Goal: Information Seeking & Learning: Check status

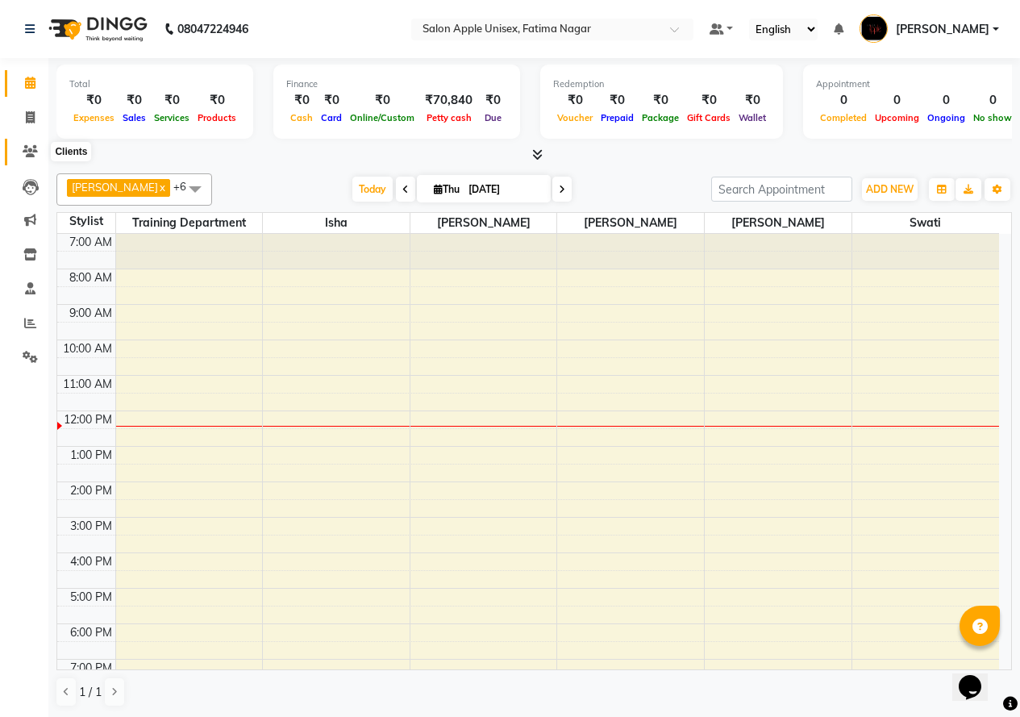
click at [27, 153] on icon at bounding box center [30, 151] width 15 height 12
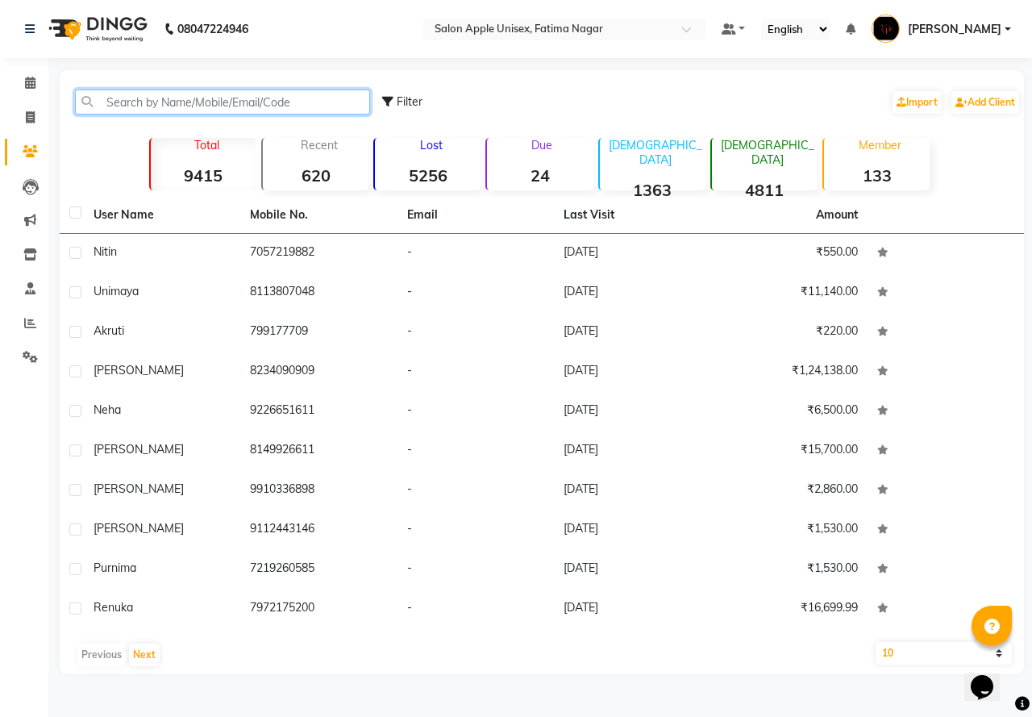
click at [131, 100] on input "text" at bounding box center [222, 102] width 295 height 25
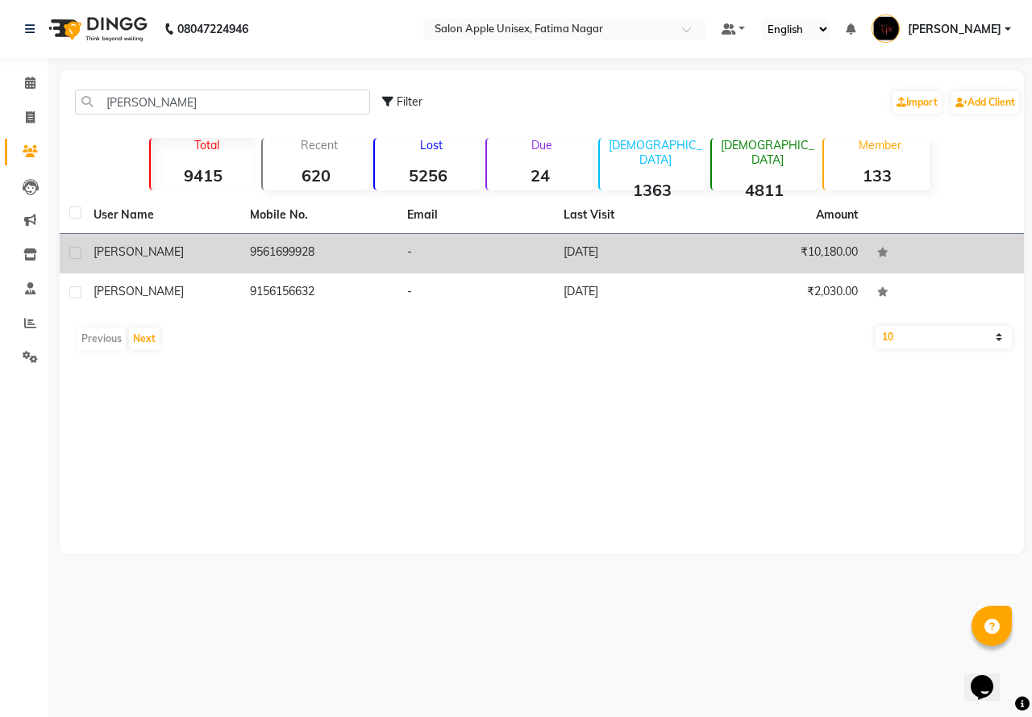
click at [261, 245] on td "9561699928" at bounding box center [318, 254] width 156 height 40
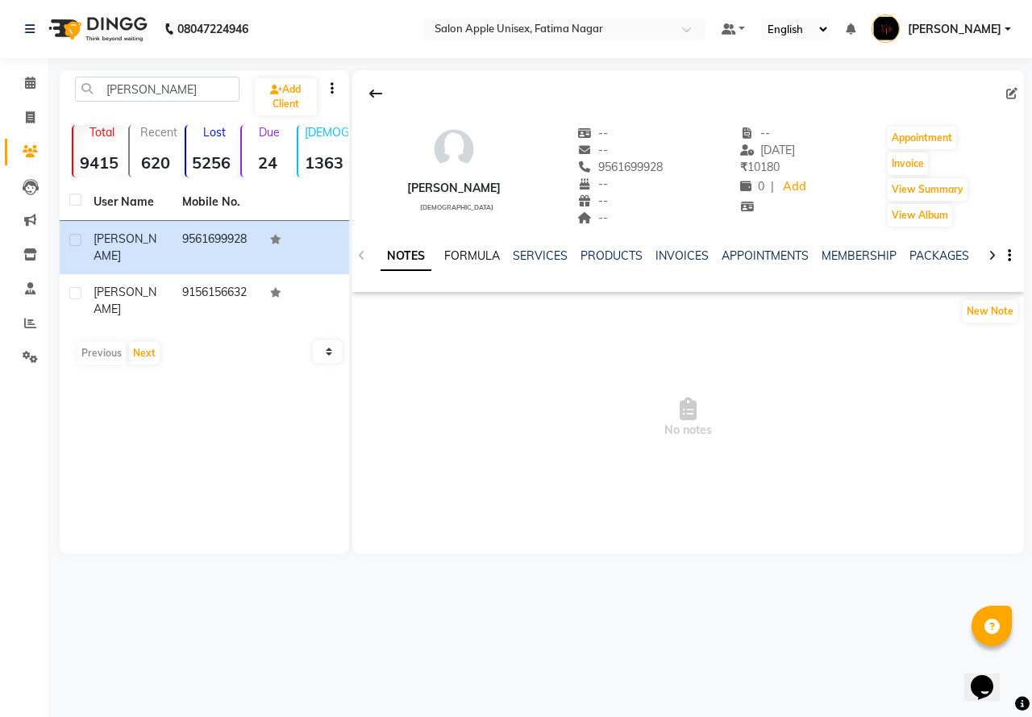
click at [484, 252] on link "FORMULA" at bounding box center [472, 255] width 56 height 15
click at [531, 251] on link "SERVICES" at bounding box center [538, 255] width 55 height 15
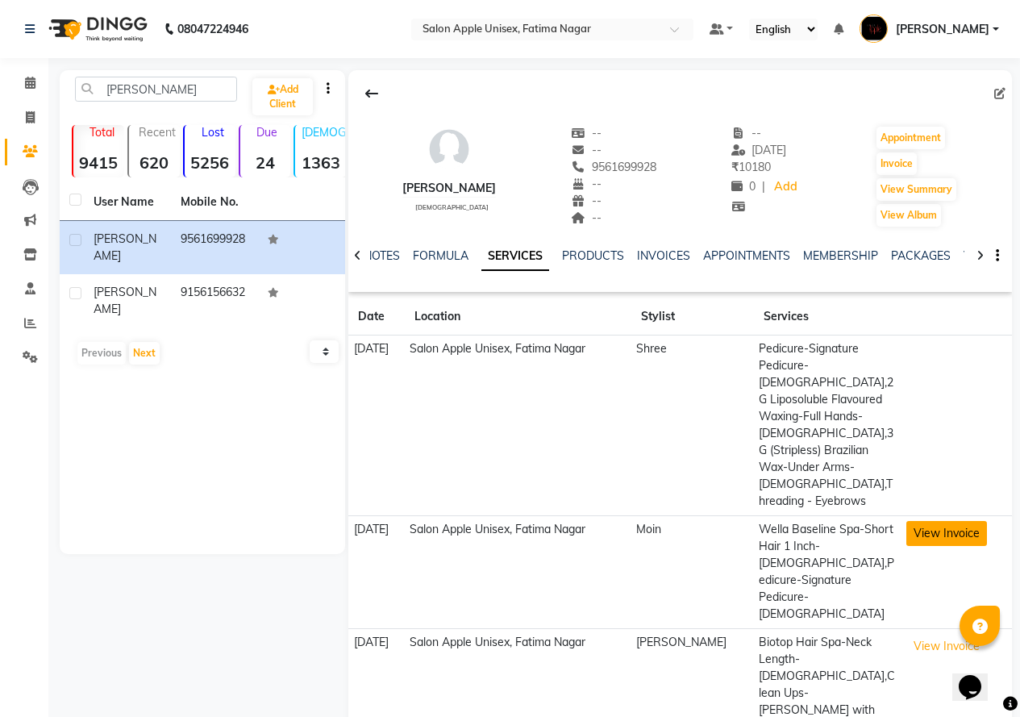
click at [934, 521] on button "View Invoice" at bounding box center [946, 533] width 81 height 25
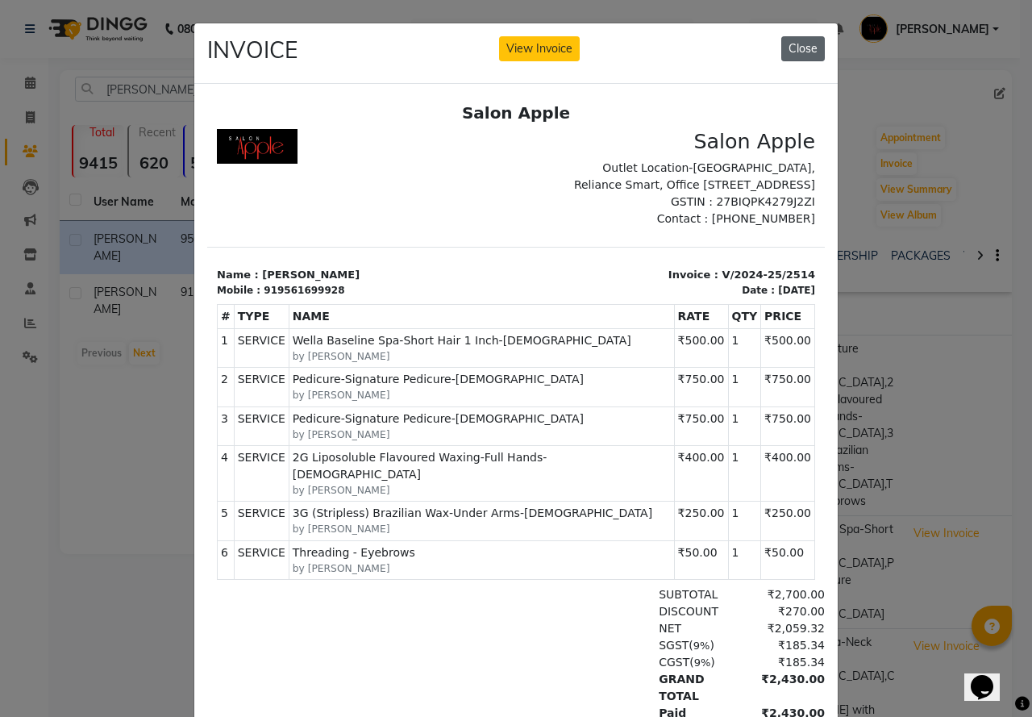
click at [802, 48] on button "Close" at bounding box center [803, 48] width 44 height 25
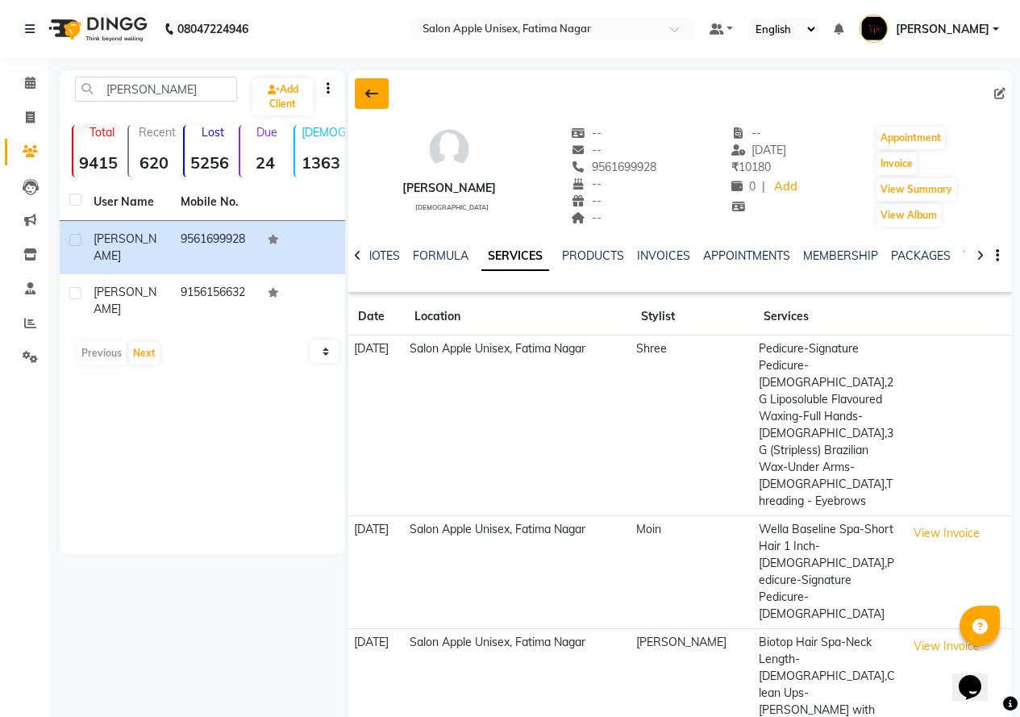
click at [383, 91] on button at bounding box center [372, 93] width 34 height 31
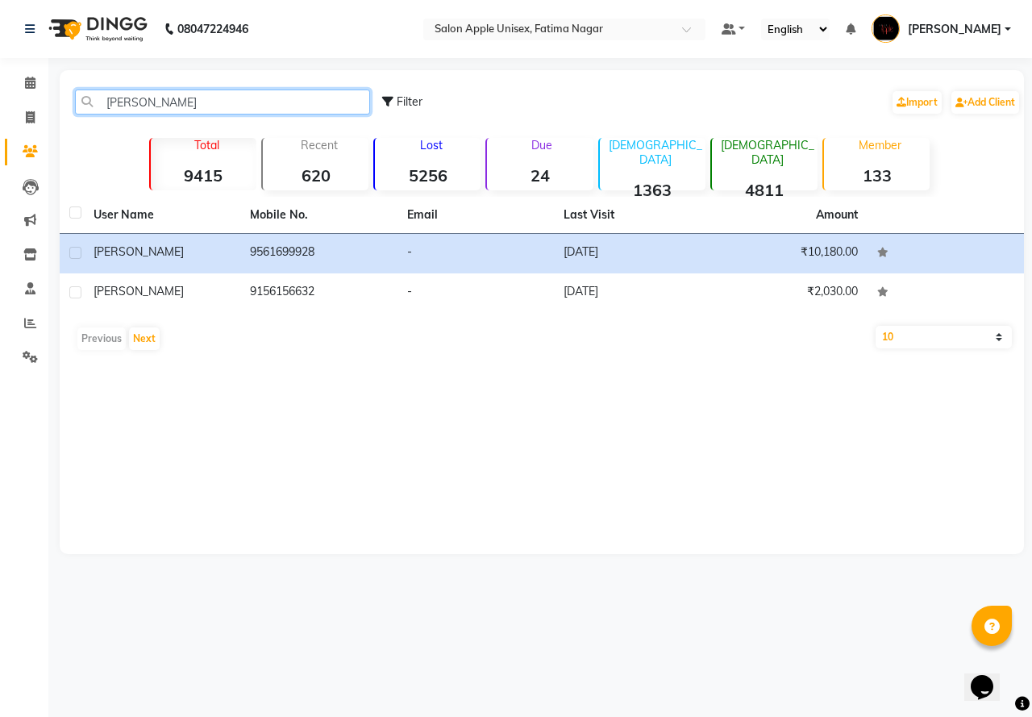
click at [186, 106] on input "[PERSON_NAME]" at bounding box center [222, 102] width 295 height 25
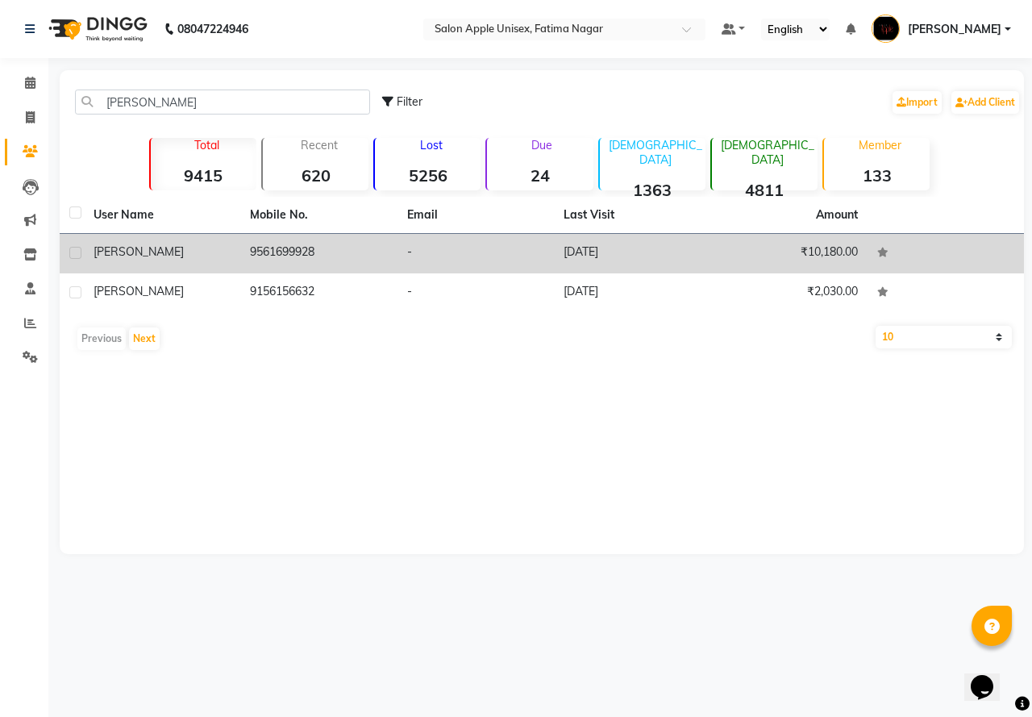
click at [290, 254] on td "9561699928" at bounding box center [318, 254] width 156 height 40
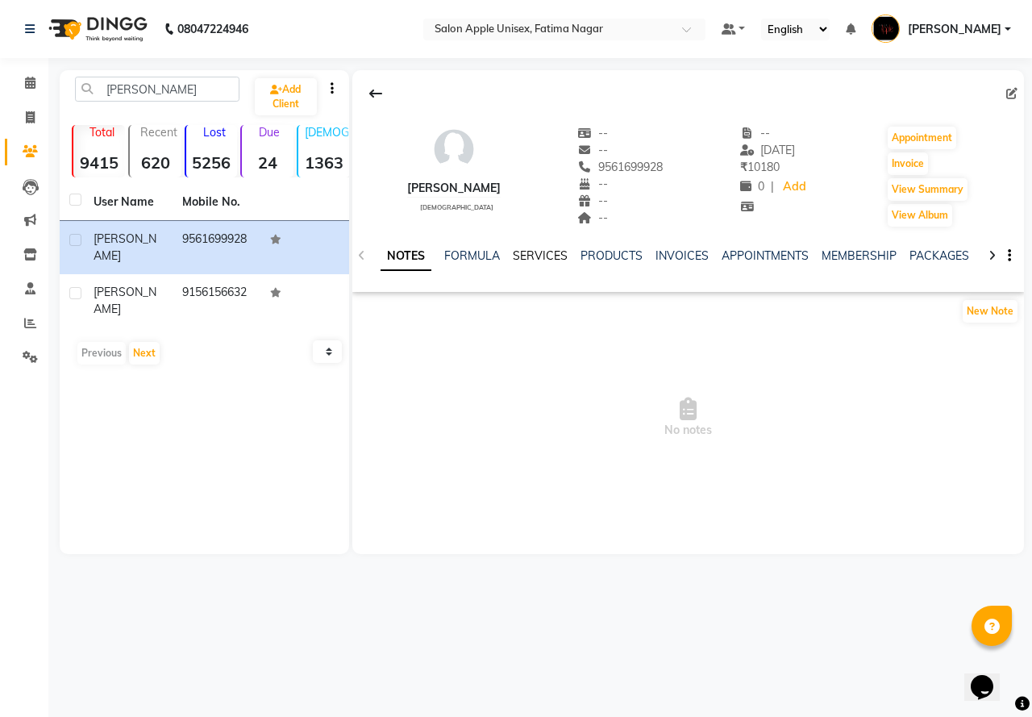
click at [552, 260] on link "SERVICES" at bounding box center [540, 255] width 55 height 15
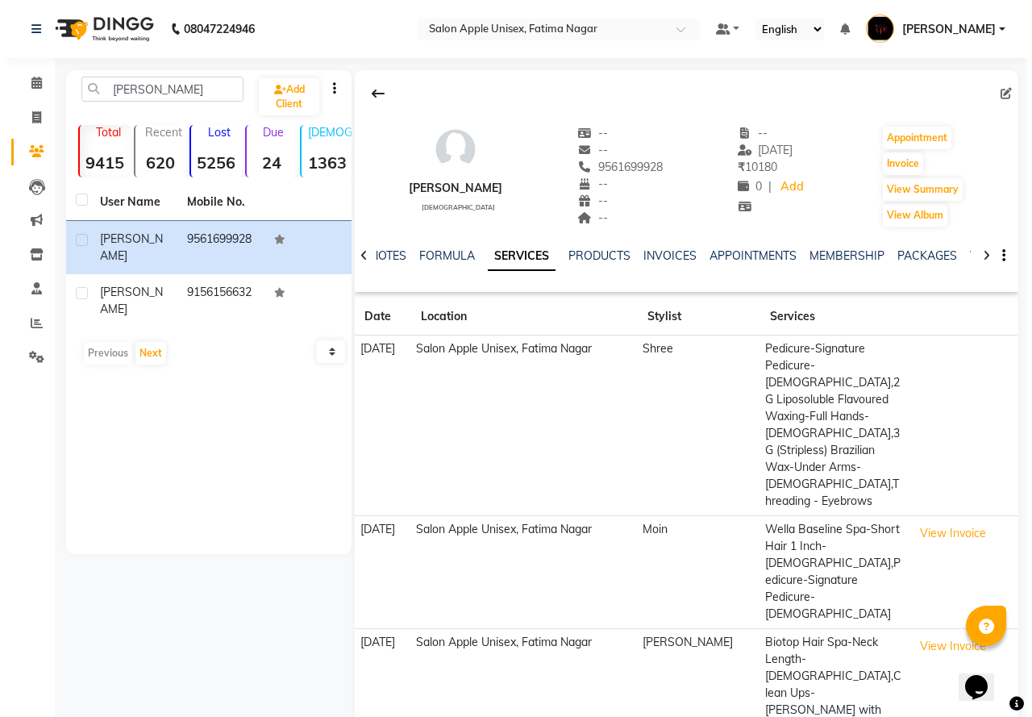
scroll to position [48, 0]
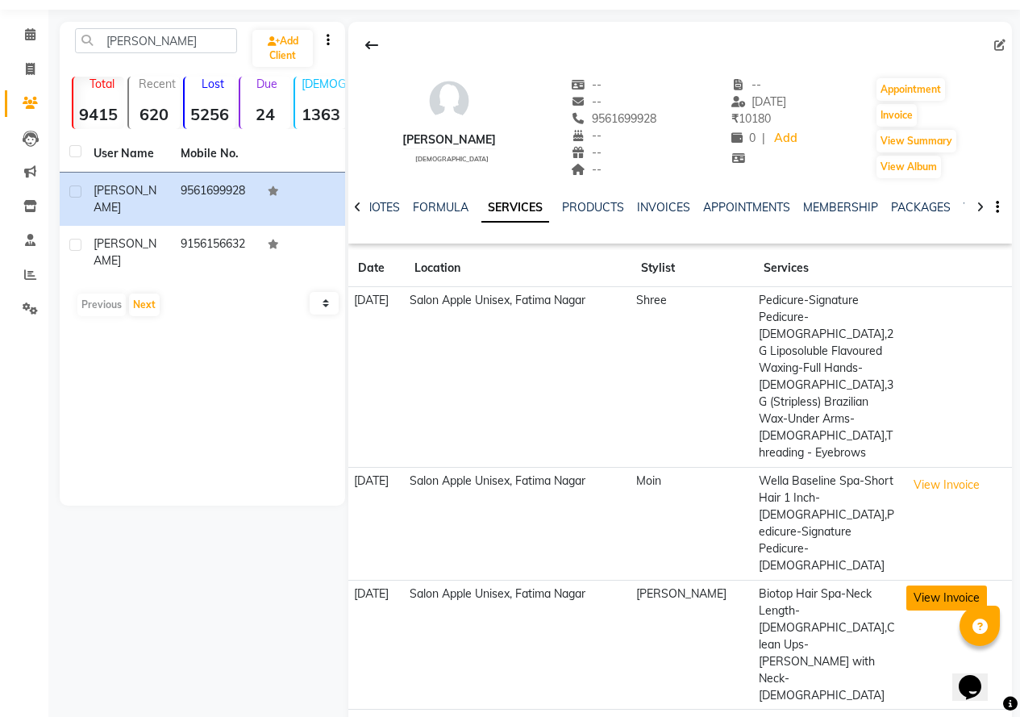
click at [943, 585] on button "View Invoice" at bounding box center [946, 597] width 81 height 25
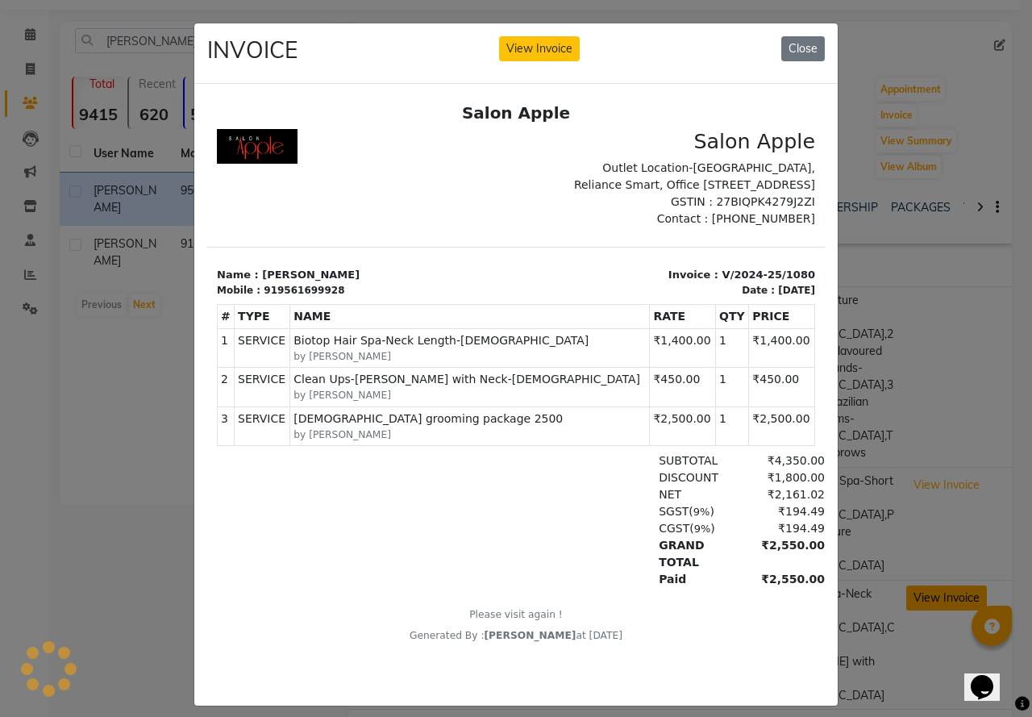
scroll to position [0, 0]
click at [926, 531] on ngb-modal-window "INVOICE View Invoice Close" at bounding box center [516, 358] width 1032 height 717
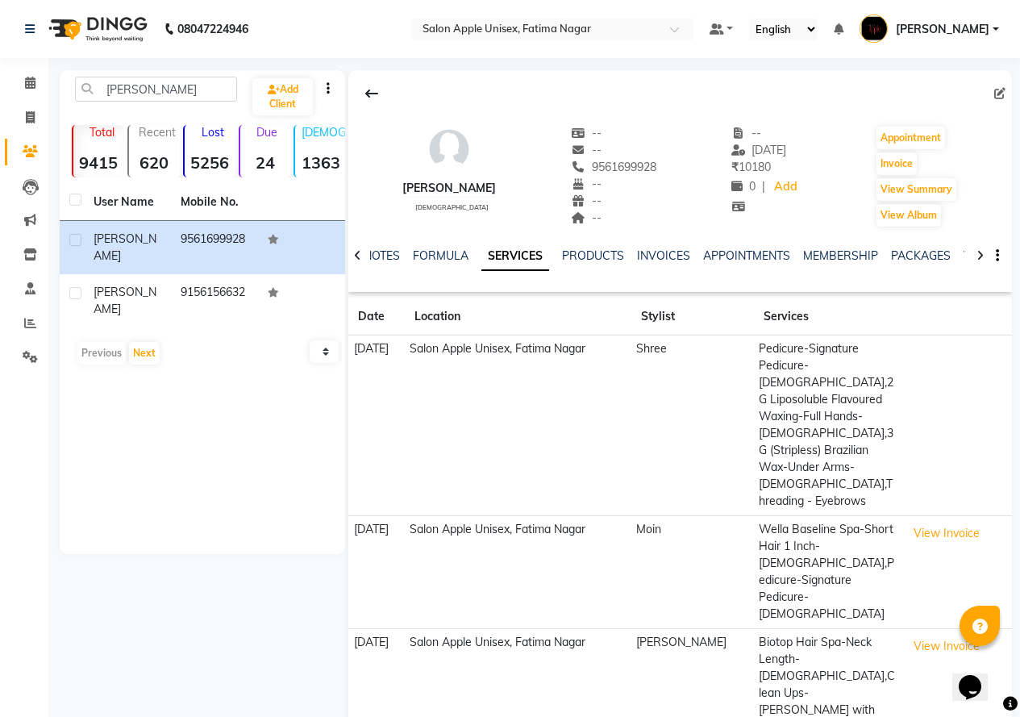
click at [369, 95] on icon at bounding box center [371, 93] width 13 height 13
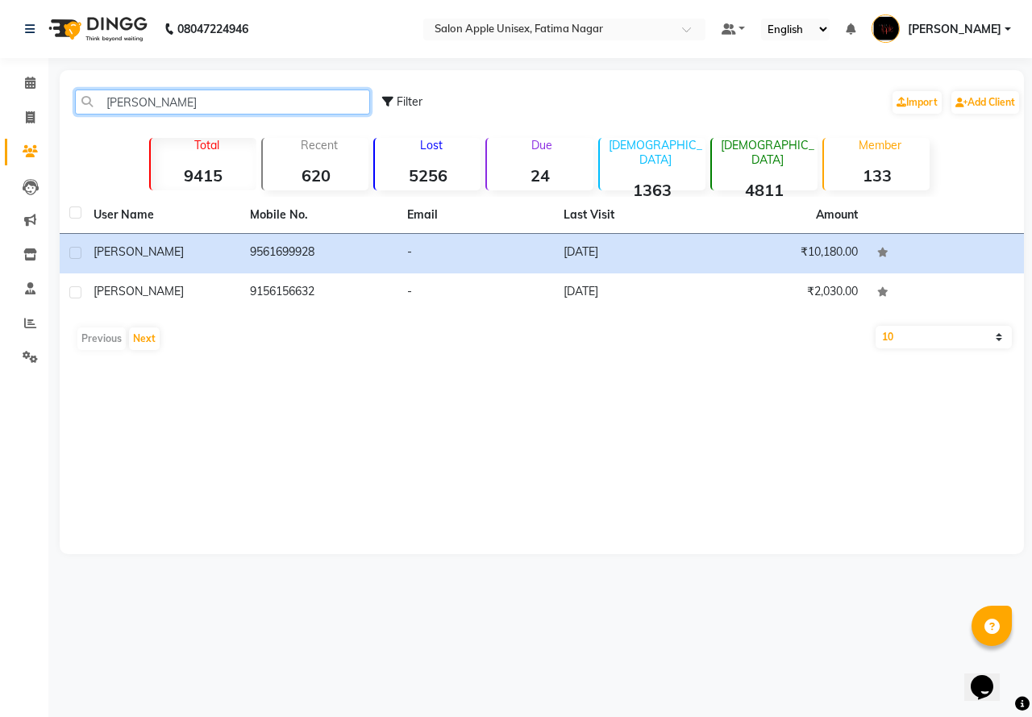
click at [162, 102] on input "[PERSON_NAME]" at bounding box center [222, 102] width 295 height 25
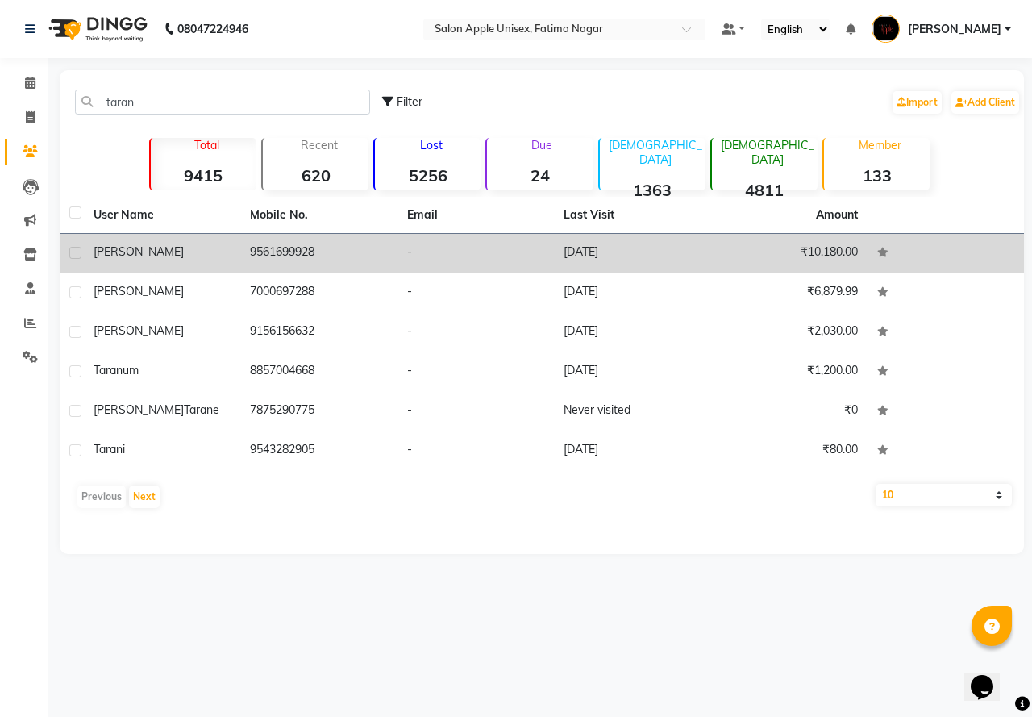
click at [281, 254] on td "9561699928" at bounding box center [318, 254] width 156 height 40
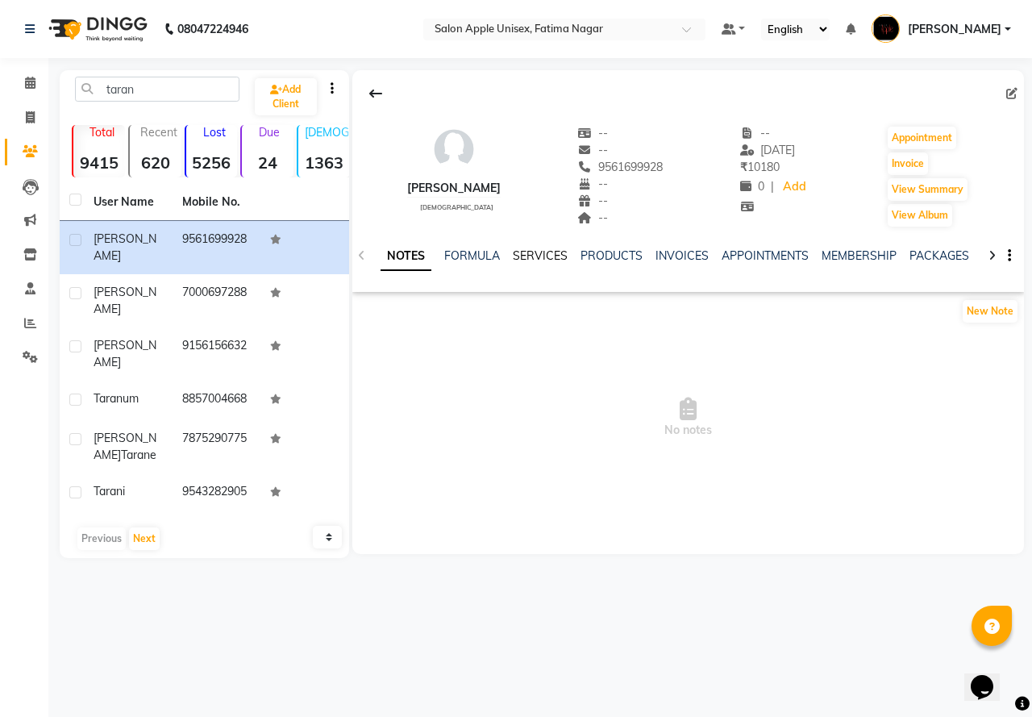
click at [552, 251] on link "SERVICES" at bounding box center [540, 255] width 55 height 15
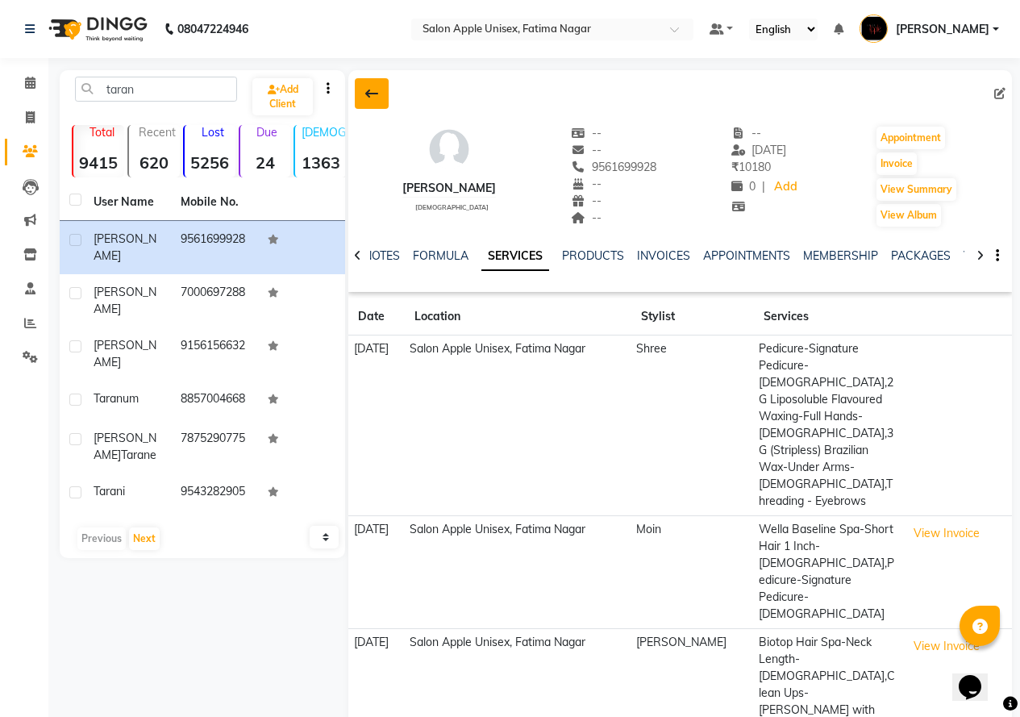
click at [379, 90] on button at bounding box center [372, 93] width 34 height 31
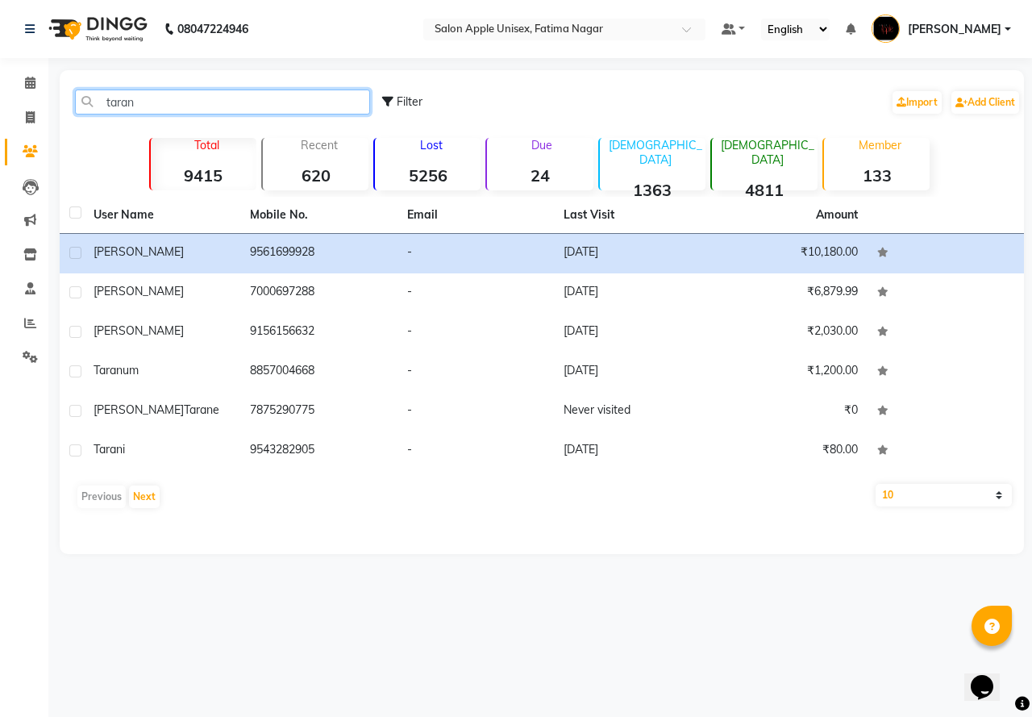
click at [165, 103] on input "taran" at bounding box center [222, 102] width 295 height 25
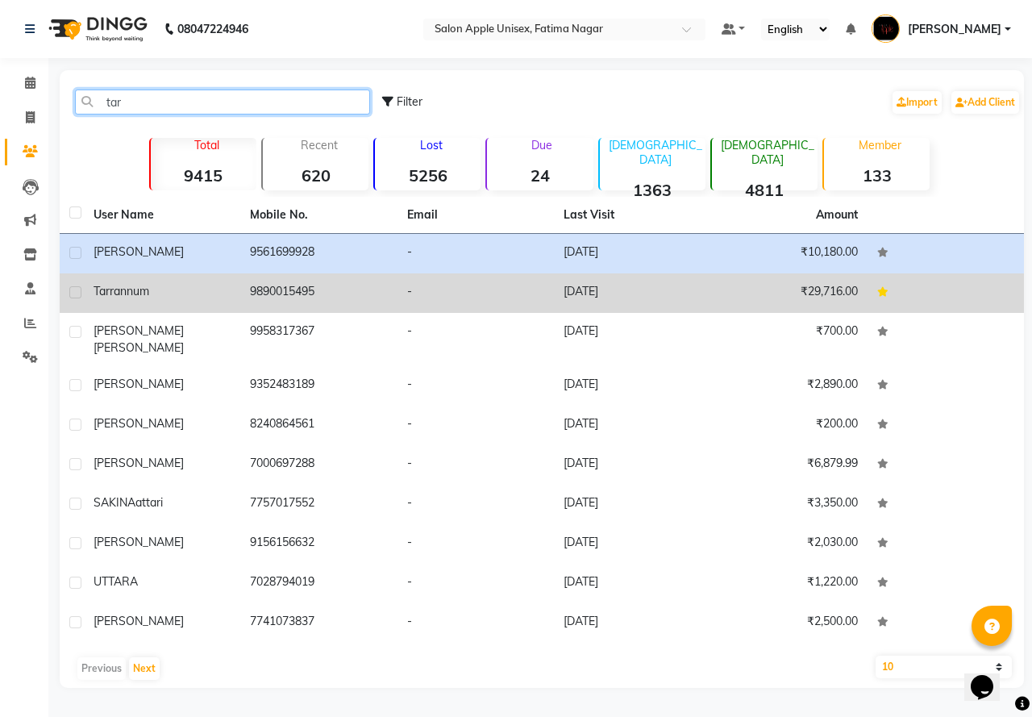
type input "tar"
click at [286, 293] on td "9890015495" at bounding box center [318, 293] width 156 height 40
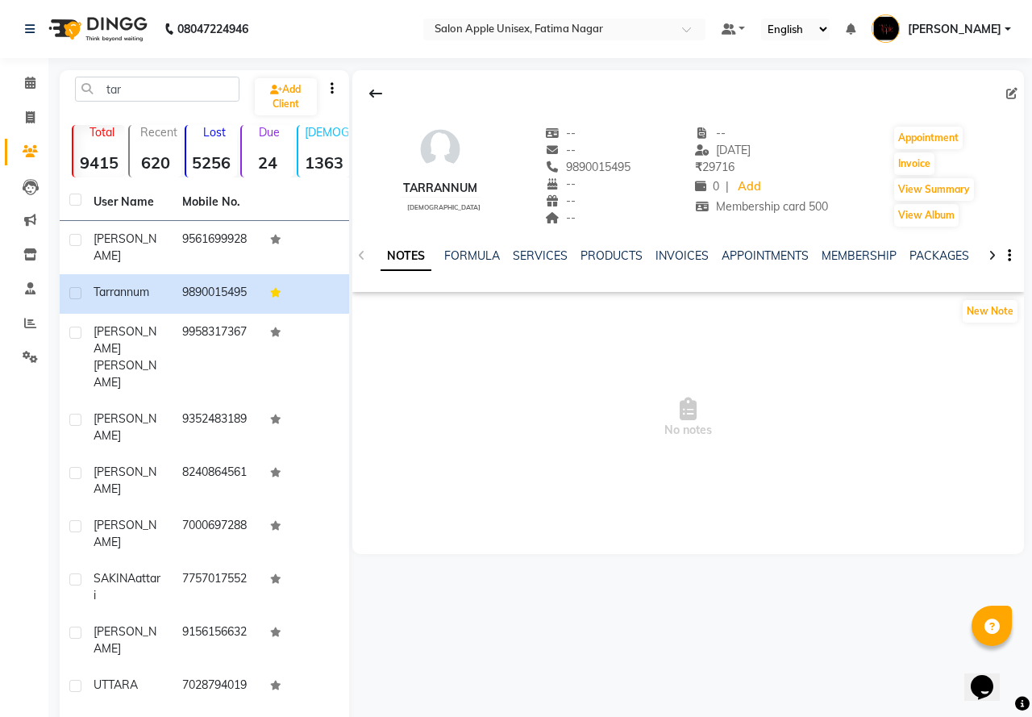
click at [556, 248] on div "SERVICES" at bounding box center [540, 256] width 55 height 17
click at [544, 250] on link "SERVICES" at bounding box center [540, 255] width 55 height 15
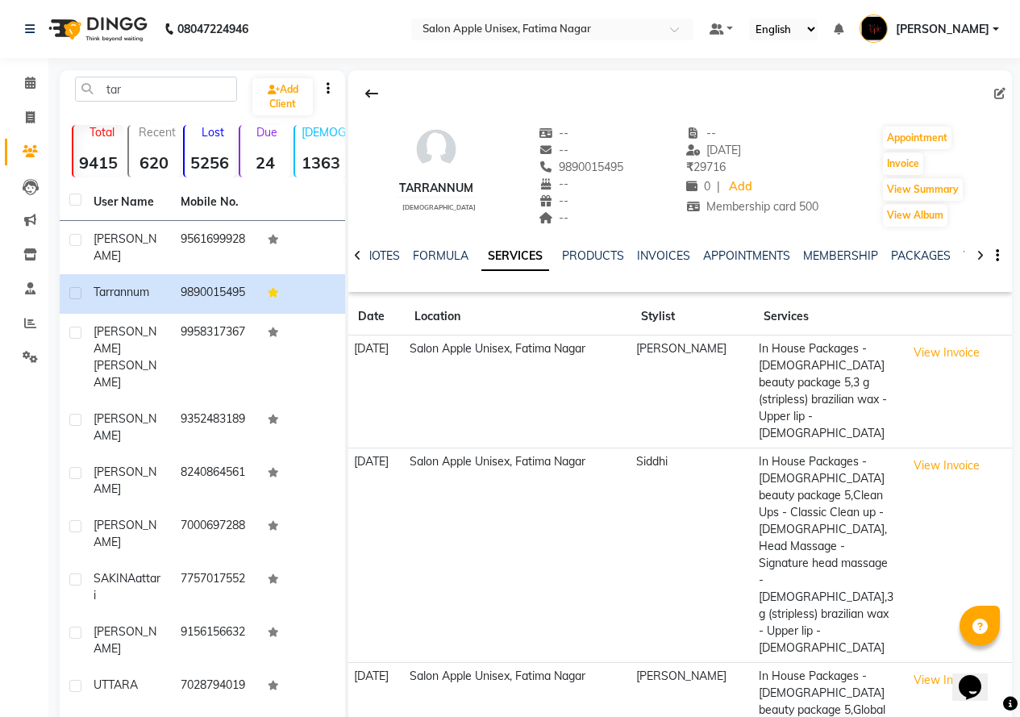
click at [681, 492] on td "Siddhi" at bounding box center [692, 555] width 123 height 214
drag, startPoint x: 639, startPoint y: 525, endPoint x: 650, endPoint y: 531, distance: 12.3
click at [631, 525] on td "Salon Apple Unisex, Fatima Nagar" at bounding box center [518, 555] width 227 height 214
click at [377, 90] on icon at bounding box center [371, 93] width 13 height 13
